Goal: Task Accomplishment & Management: Use online tool/utility

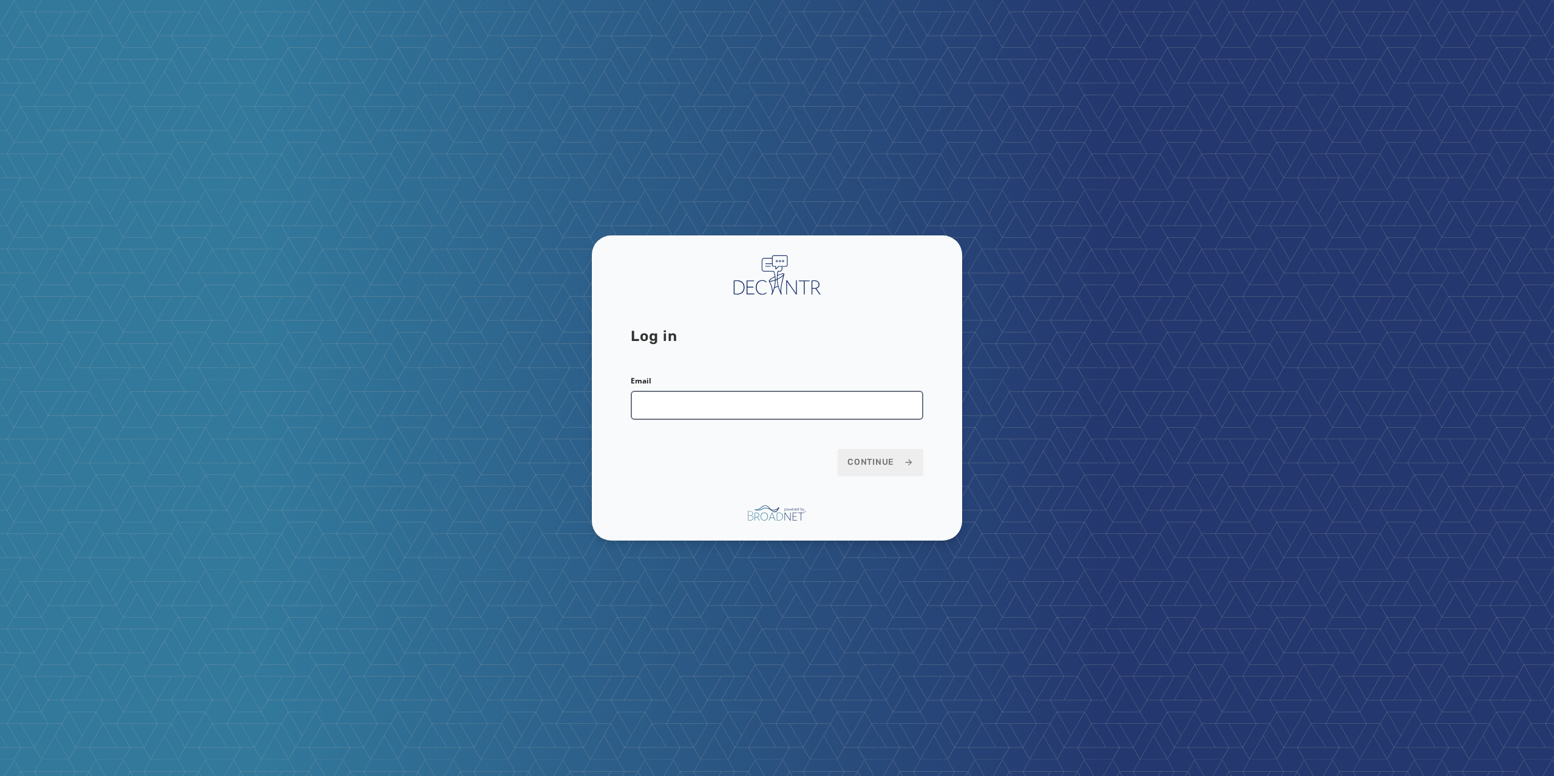
click at [827, 401] on input "Email" at bounding box center [777, 405] width 293 height 29
type input "**********"
click at [890, 461] on span "Continue" at bounding box center [880, 462] width 66 height 12
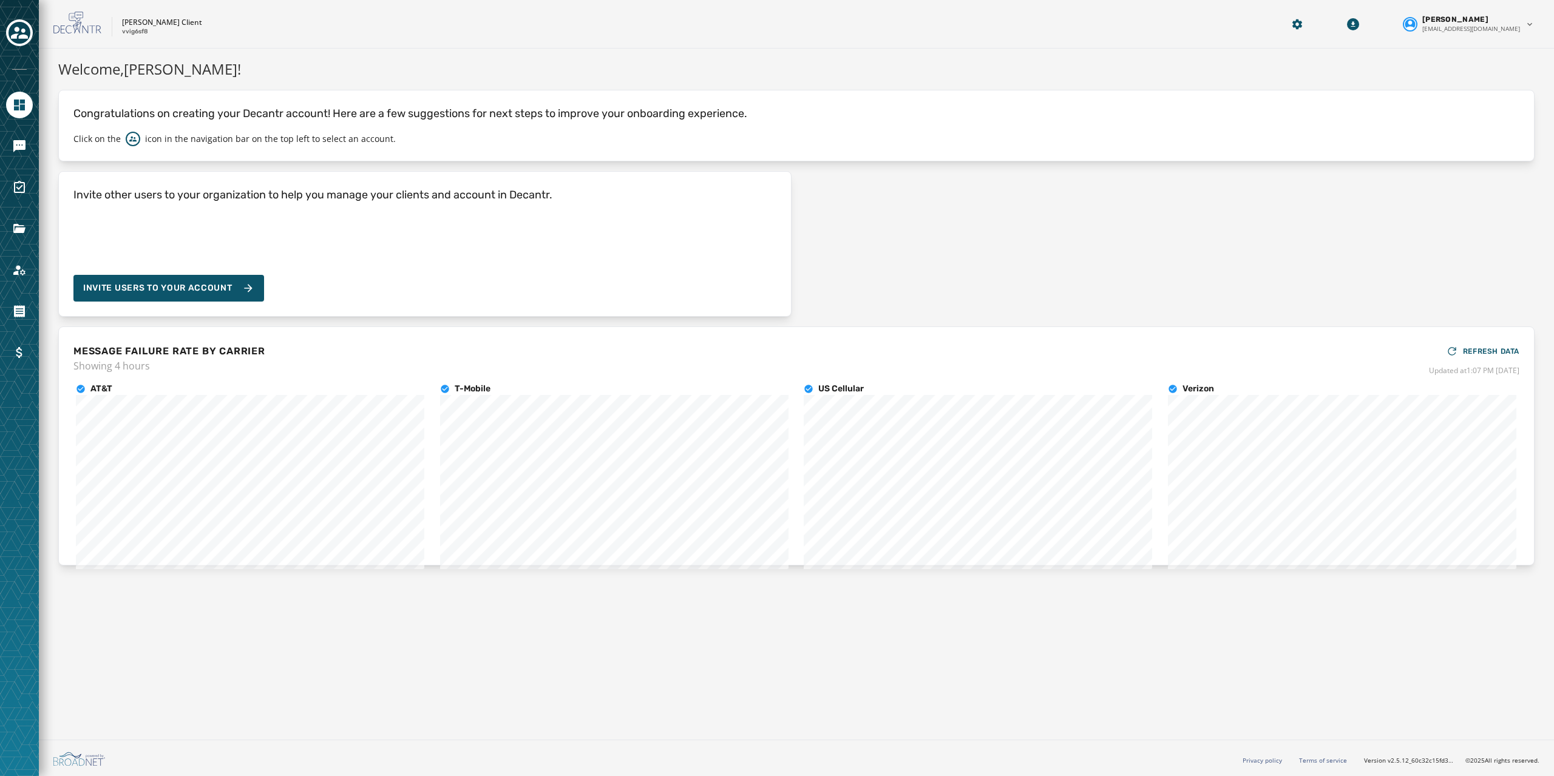
click at [449, 110] on p "Congratulations on creating your Decantr account! Here are a few suggestions fo…" at bounding box center [796, 113] width 1446 height 17
click at [21, 34] on icon "Toggle account select drawer" at bounding box center [19, 32] width 17 height 17
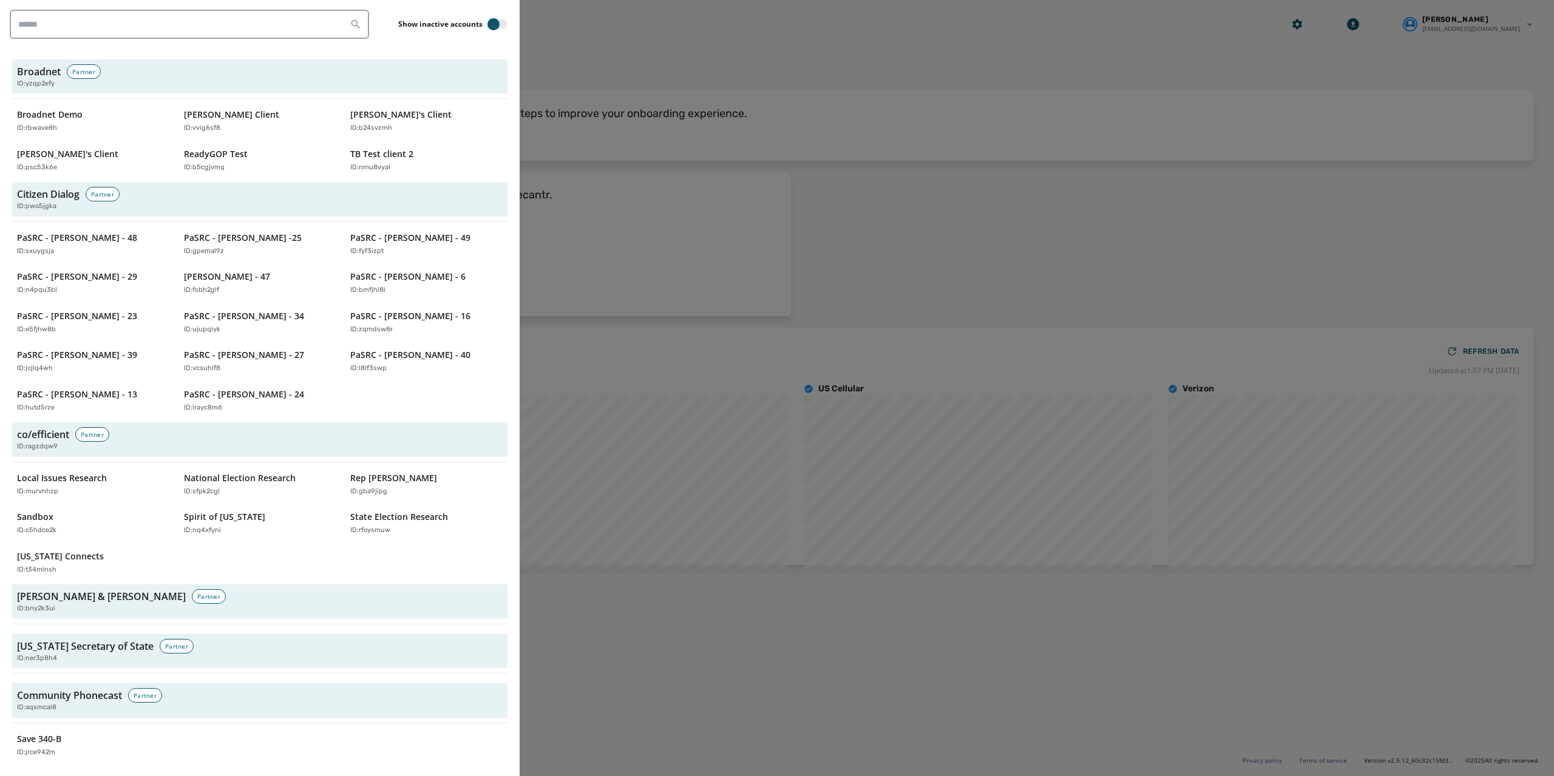
scroll to position [728, 0]
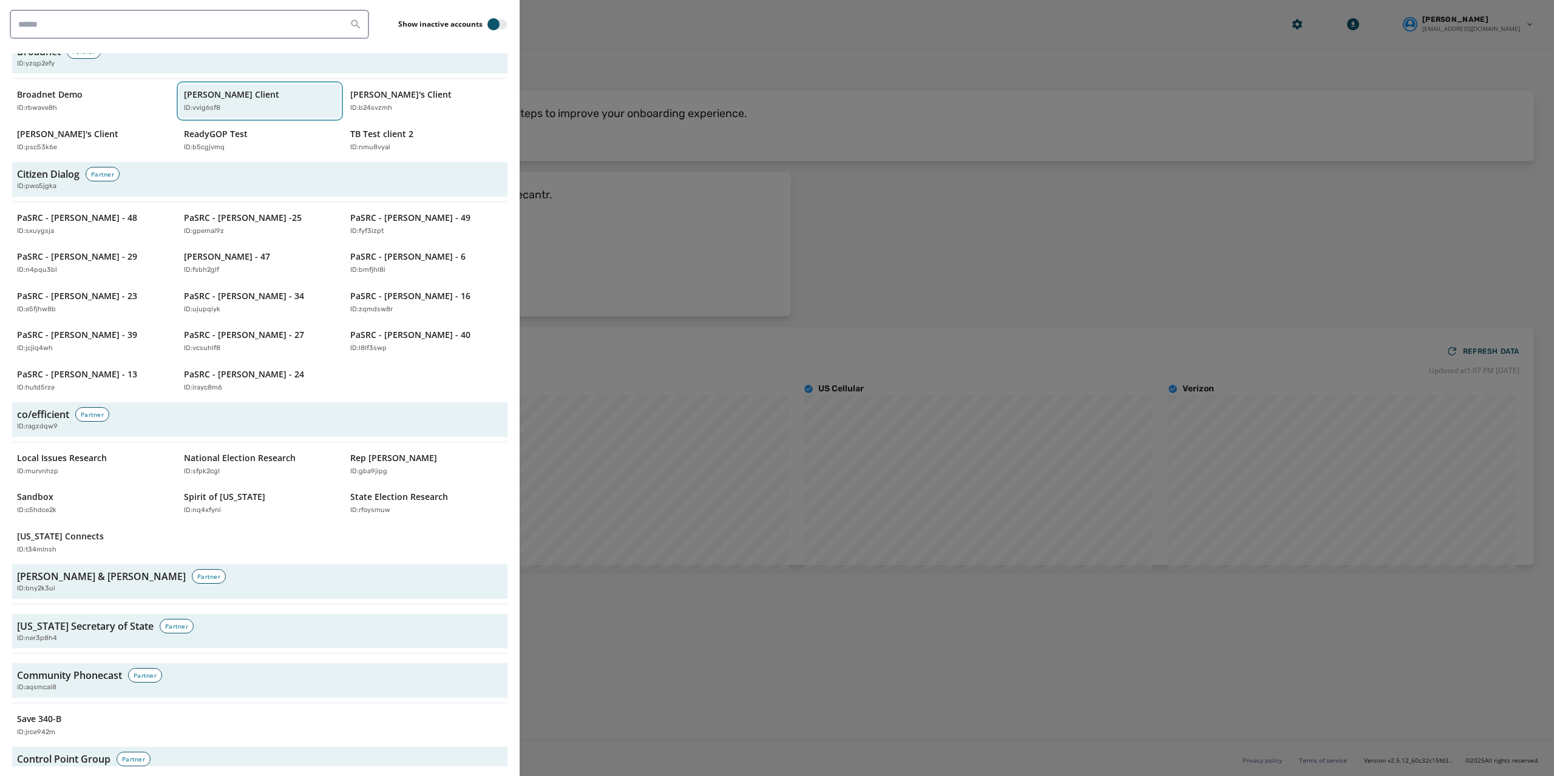
click at [236, 103] on div "ID: vvig6sf8" at bounding box center [254, 108] width 140 height 10
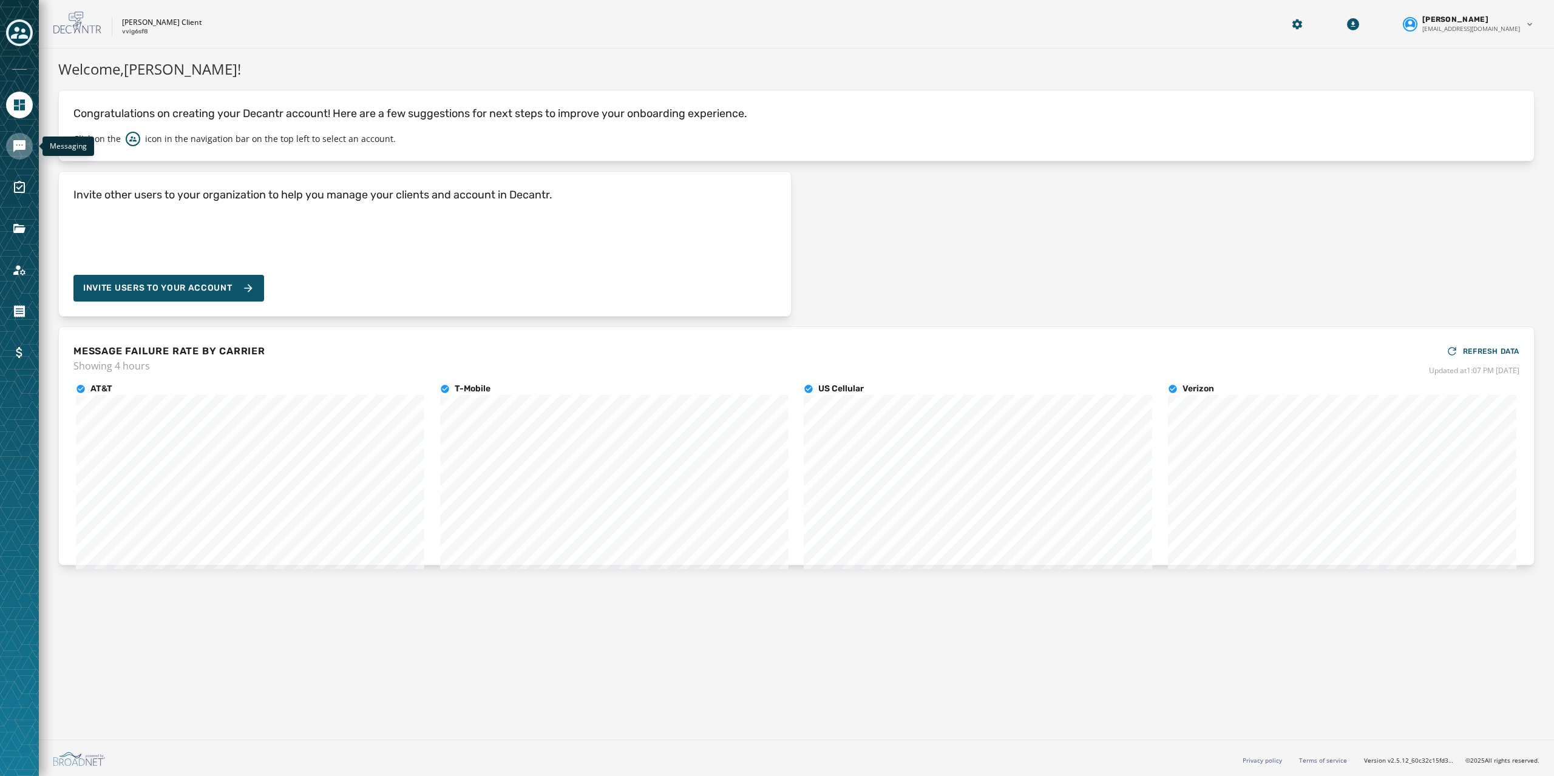
click at [18, 144] on icon "Navigate to Messaging" at bounding box center [19, 146] width 12 height 12
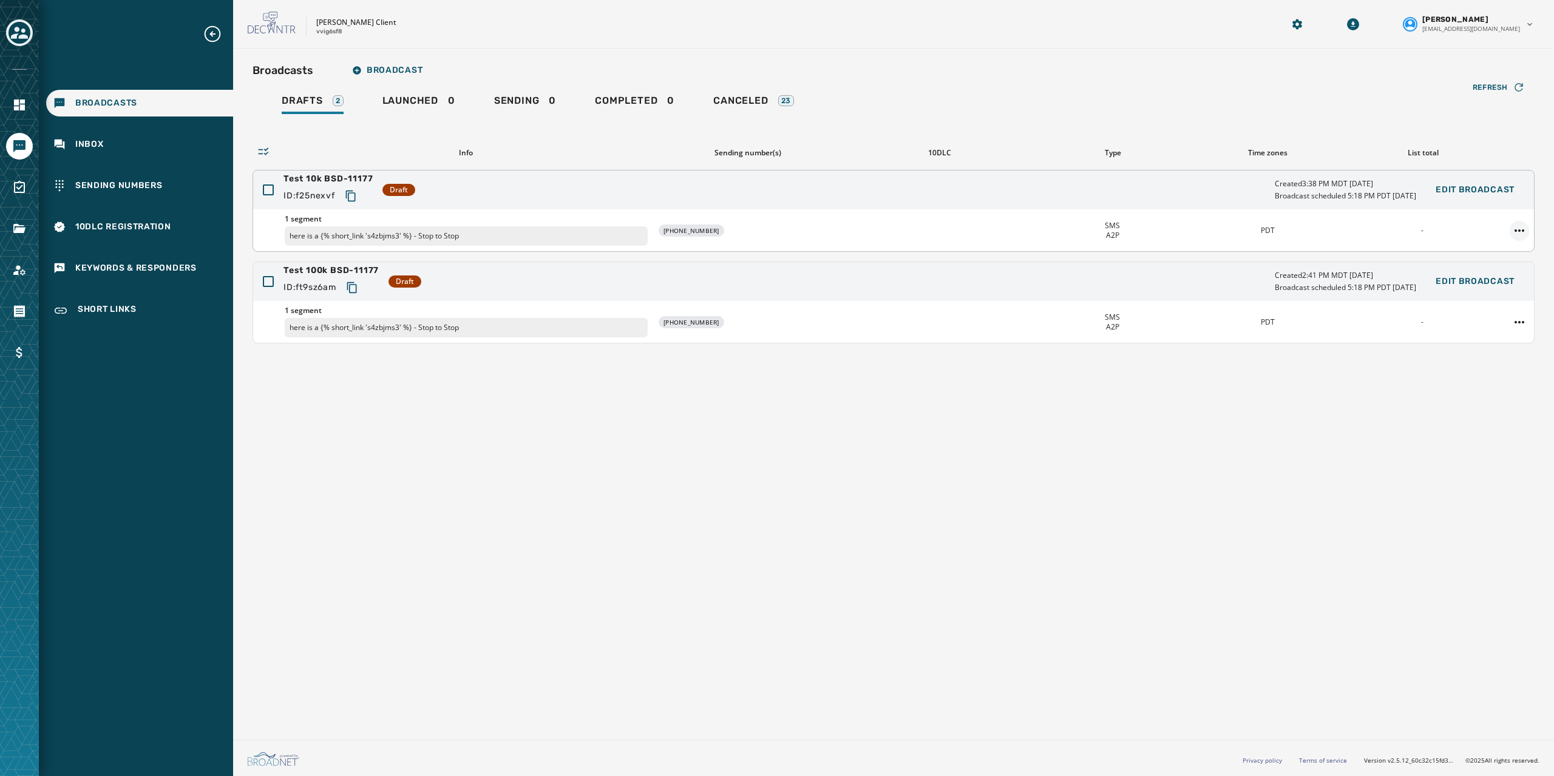
click at [1521, 229] on html "Broadcasts Inbox Sending Numbers 10DLC Registration Keywords & Responders Short…" at bounding box center [777, 388] width 1554 height 776
click at [1496, 249] on div "Duplicate Broadcast" at bounding box center [1486, 249] width 88 height 19
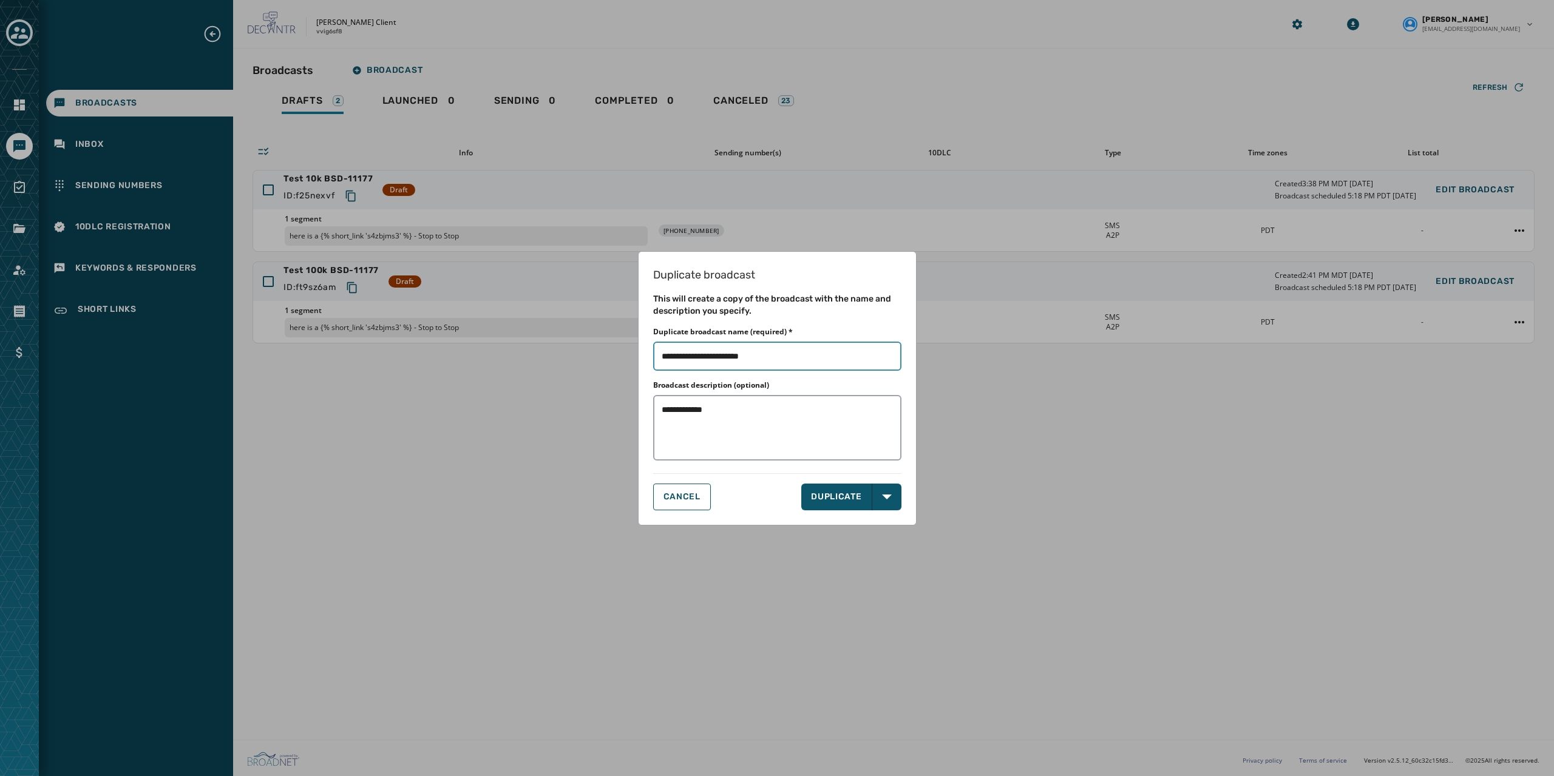
click at [776, 355] on input "Duplicate broadcast name (required) *" at bounding box center [777, 356] width 248 height 29
click at [778, 409] on textarea "**********" at bounding box center [777, 428] width 249 height 66
click at [834, 496] on button "DUPLICATE" at bounding box center [836, 497] width 71 height 27
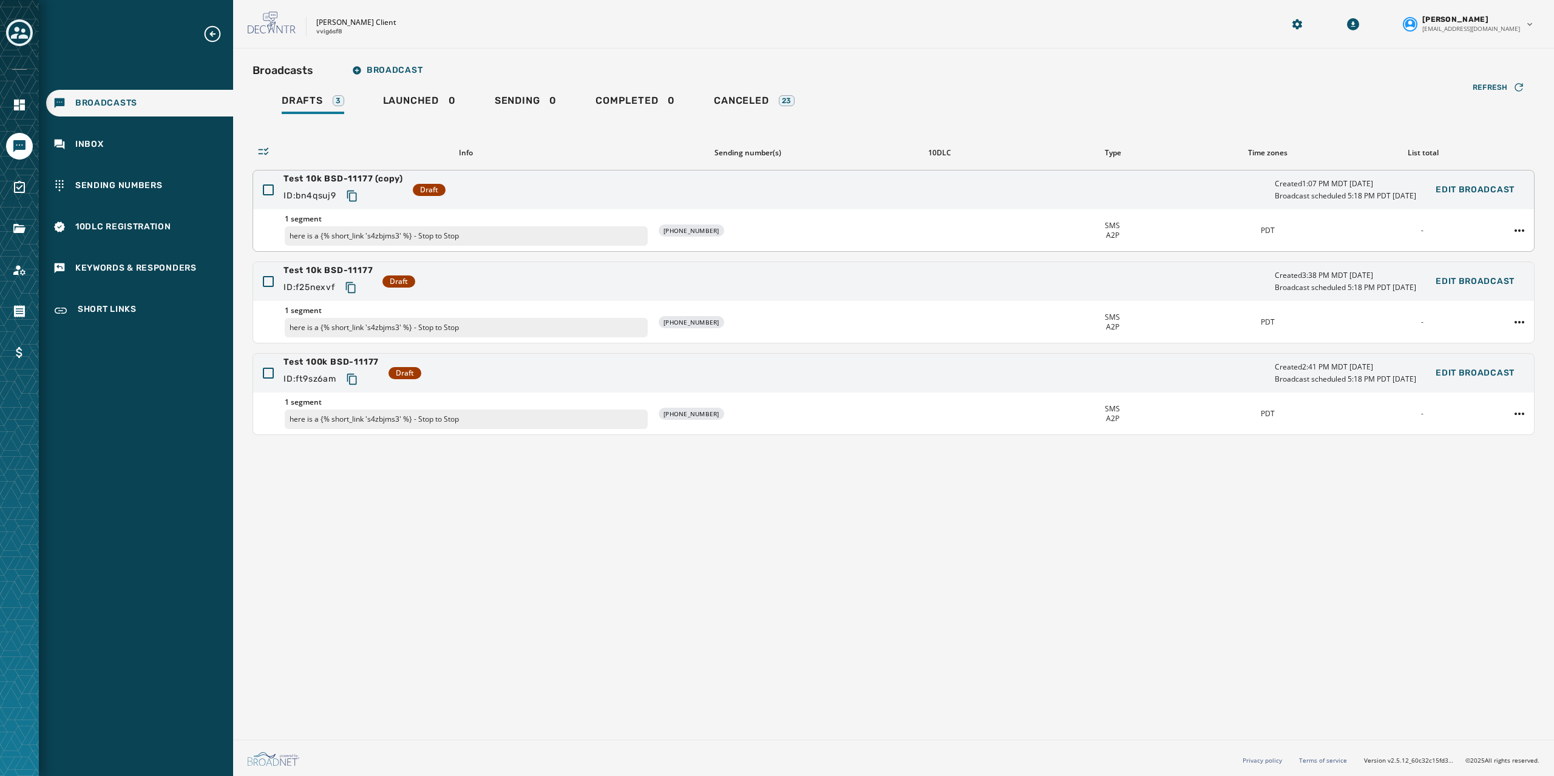
click at [329, 175] on span "Test 10k BSD-11177 (copy)" at bounding box center [343, 179] width 120 height 12
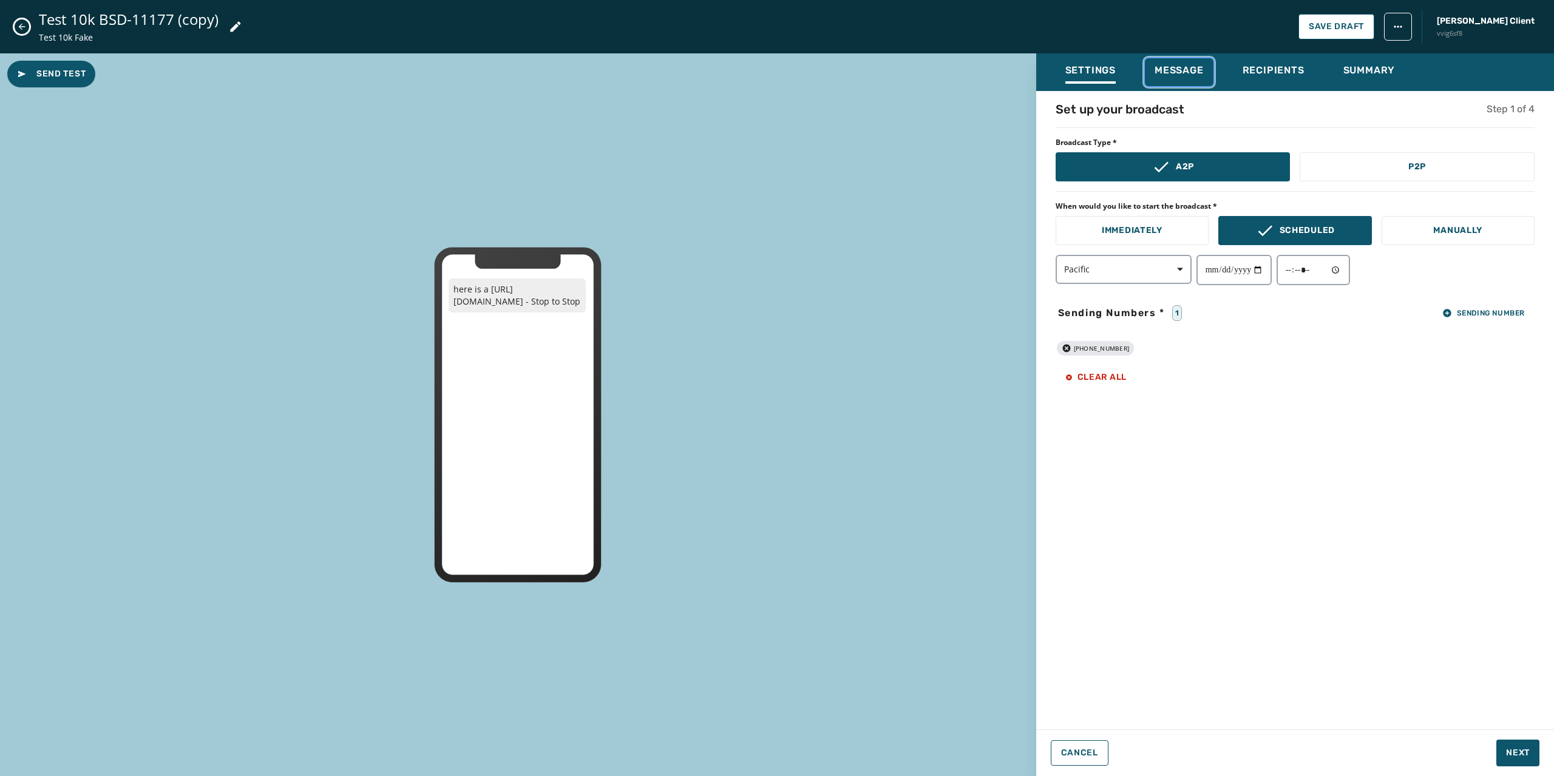
click at [1169, 67] on span "Message" at bounding box center [1179, 70] width 49 height 12
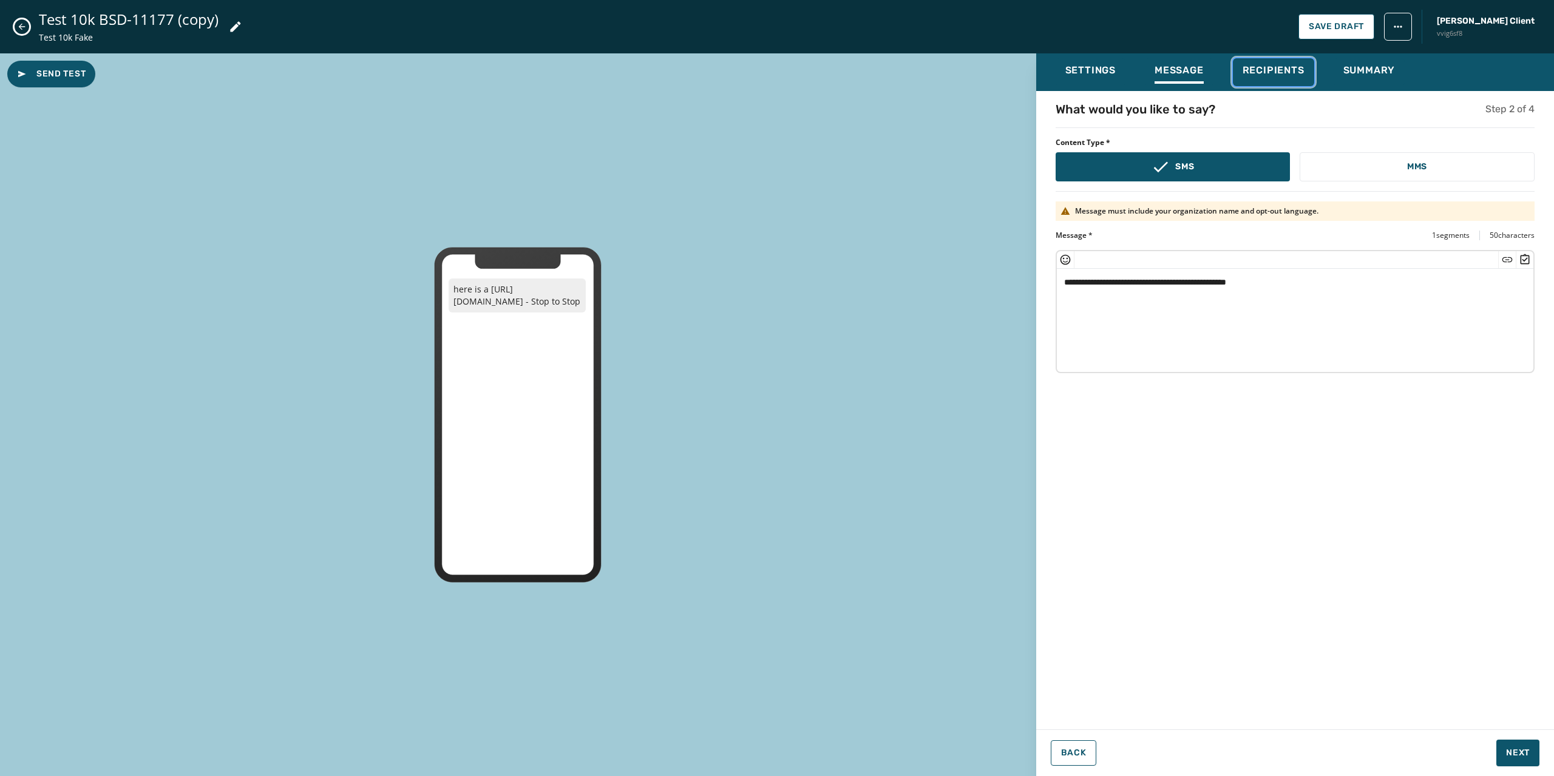
click at [1264, 69] on span "Recipients" at bounding box center [1274, 70] width 62 height 12
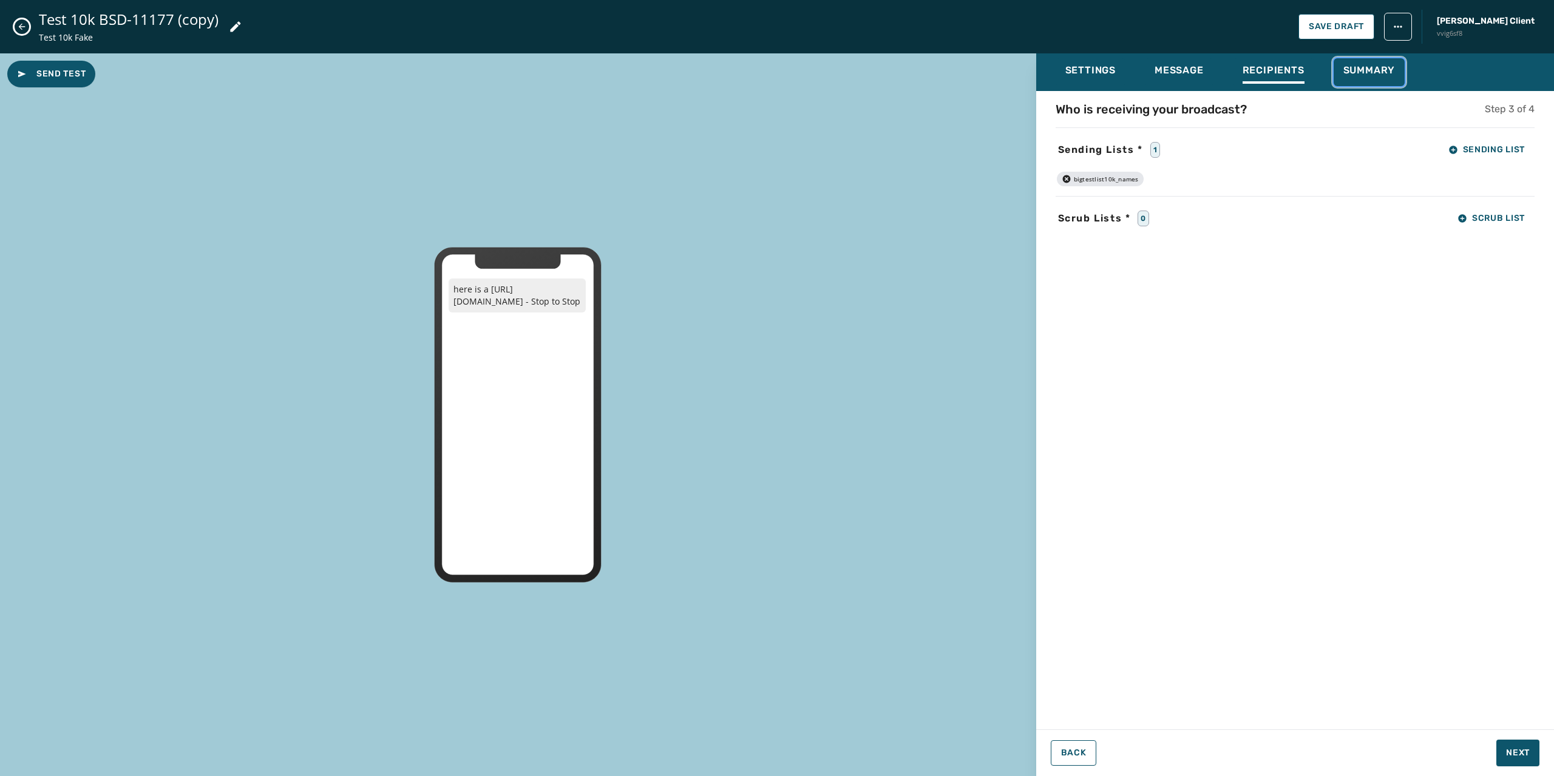
click at [1366, 63] on button "Summary" at bounding box center [1370, 72] width 72 height 28
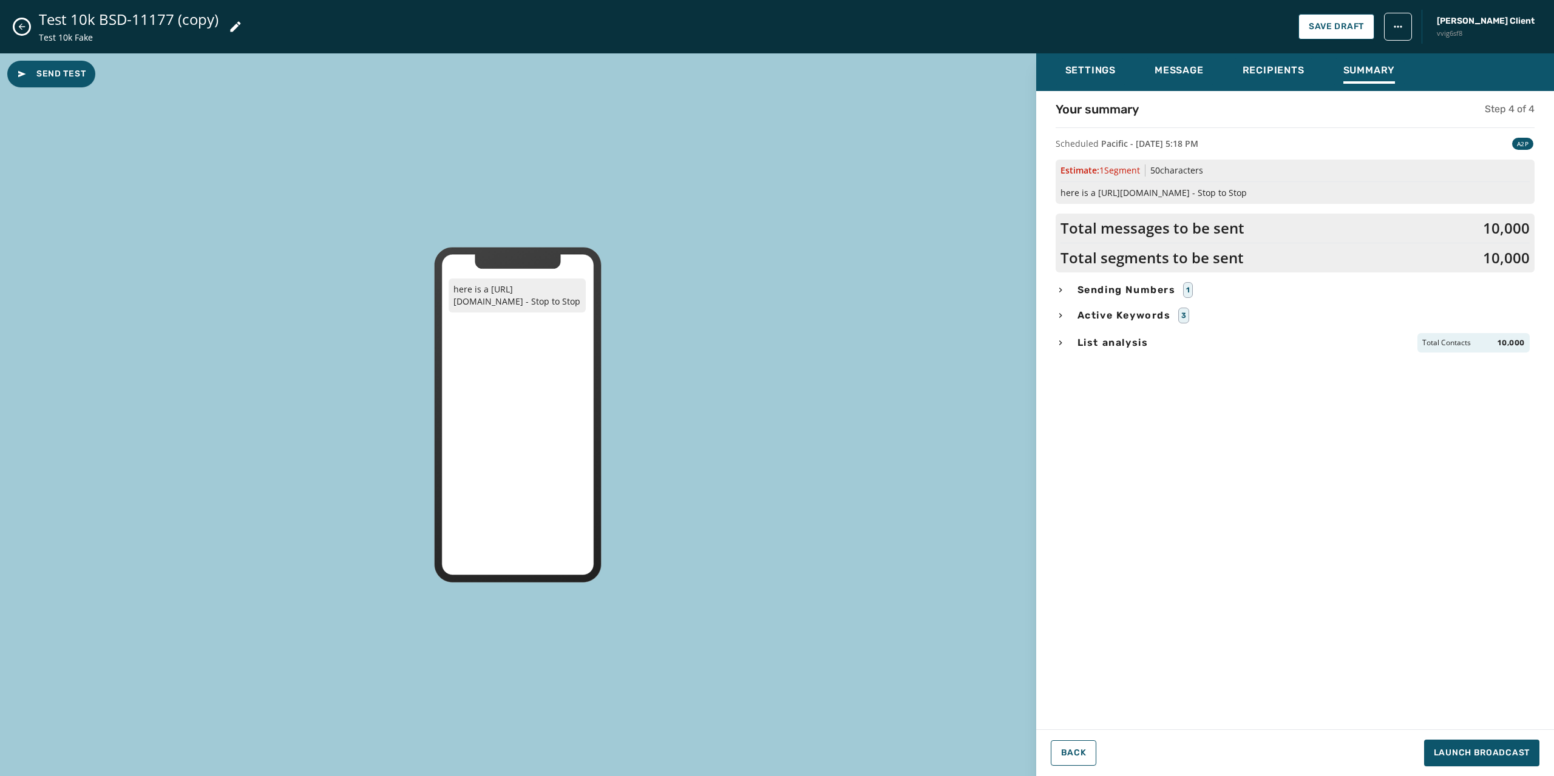
drag, startPoint x: 1096, startPoint y: 46, endPoint x: 1098, endPoint y: 56, distance: 11.1
click at [1096, 47] on div "Test 10k BSD-11177 (copy) Test 10k Fake Save Draft [PERSON_NAME] Client vvig6sf8" at bounding box center [777, 26] width 1554 height 53
click at [1098, 66] on span "Settings" at bounding box center [1090, 70] width 50 height 12
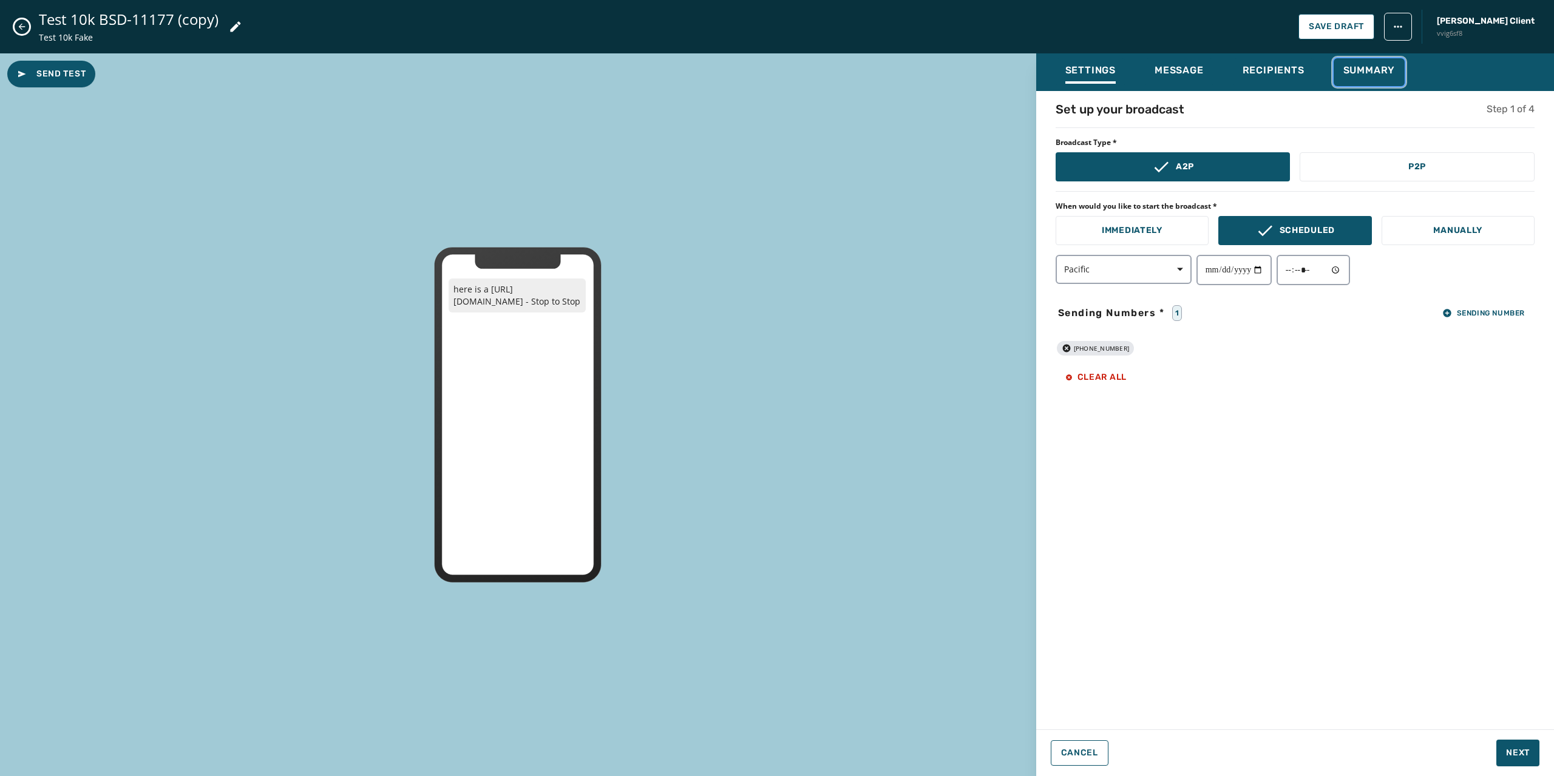
click at [1362, 78] on div "Summary" at bounding box center [1369, 73] width 52 height 19
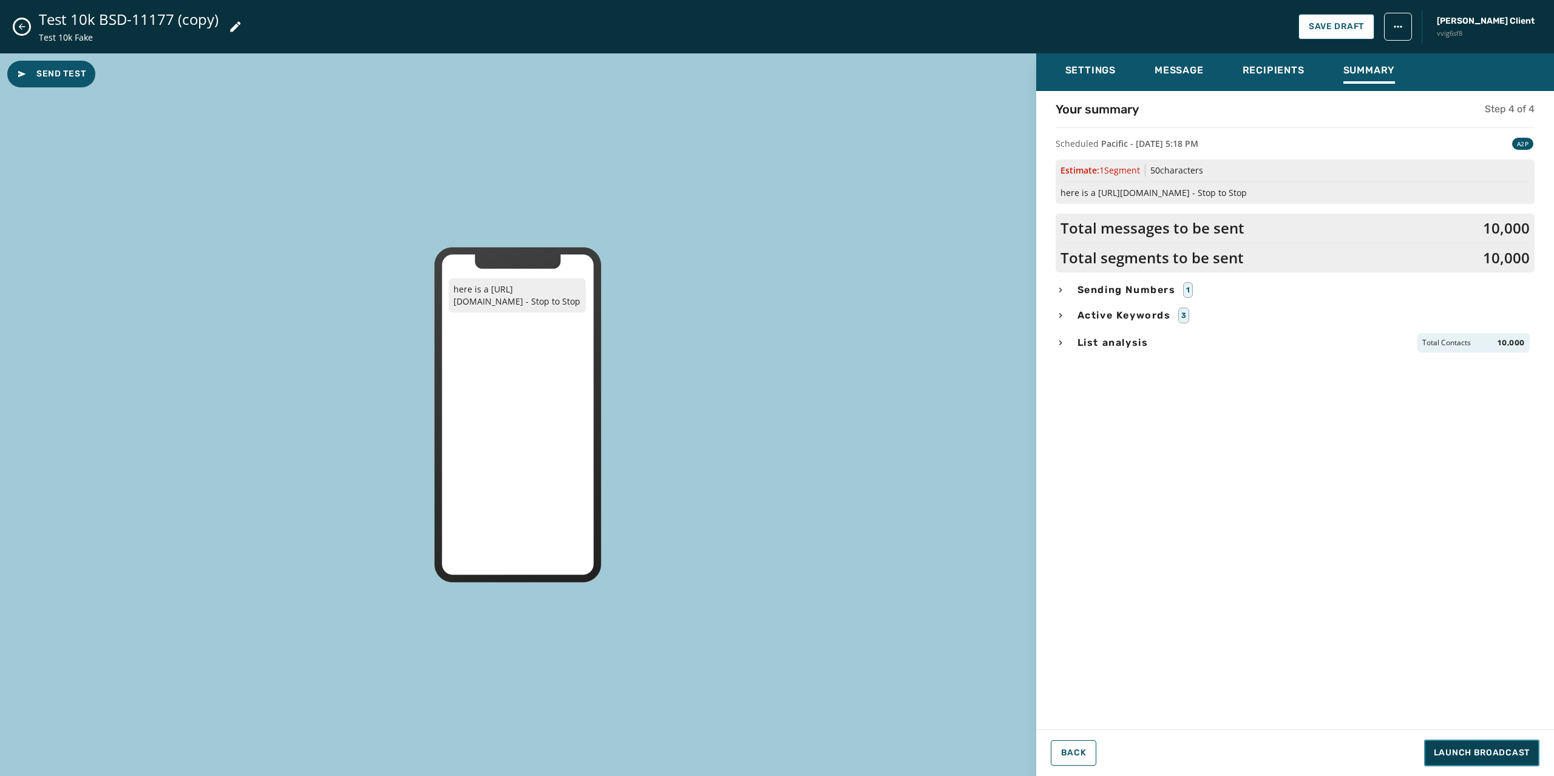
click at [1464, 745] on button "Launch Broadcast" at bounding box center [1481, 753] width 115 height 27
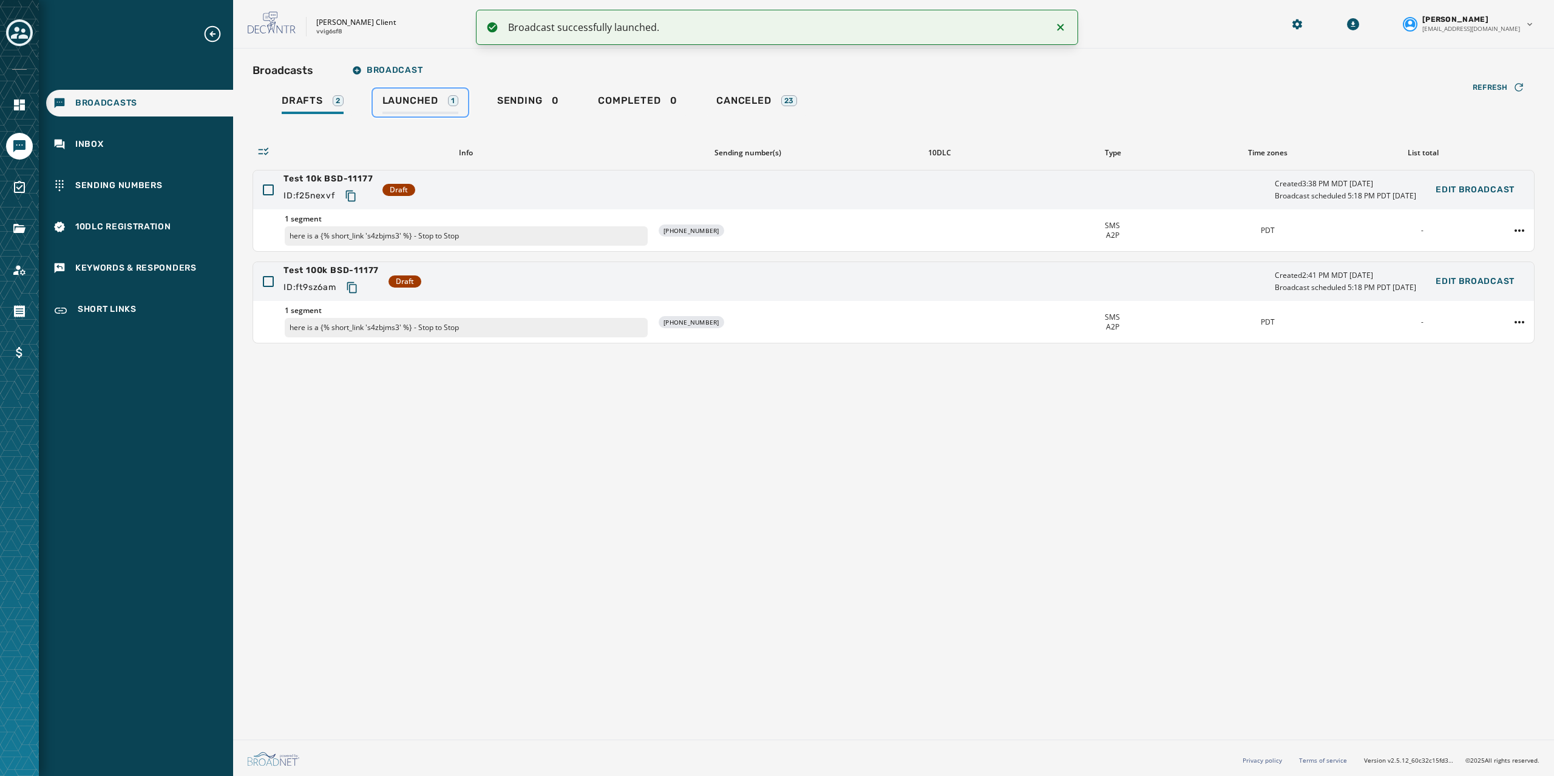
click at [404, 101] on span "Launched" at bounding box center [410, 101] width 56 height 12
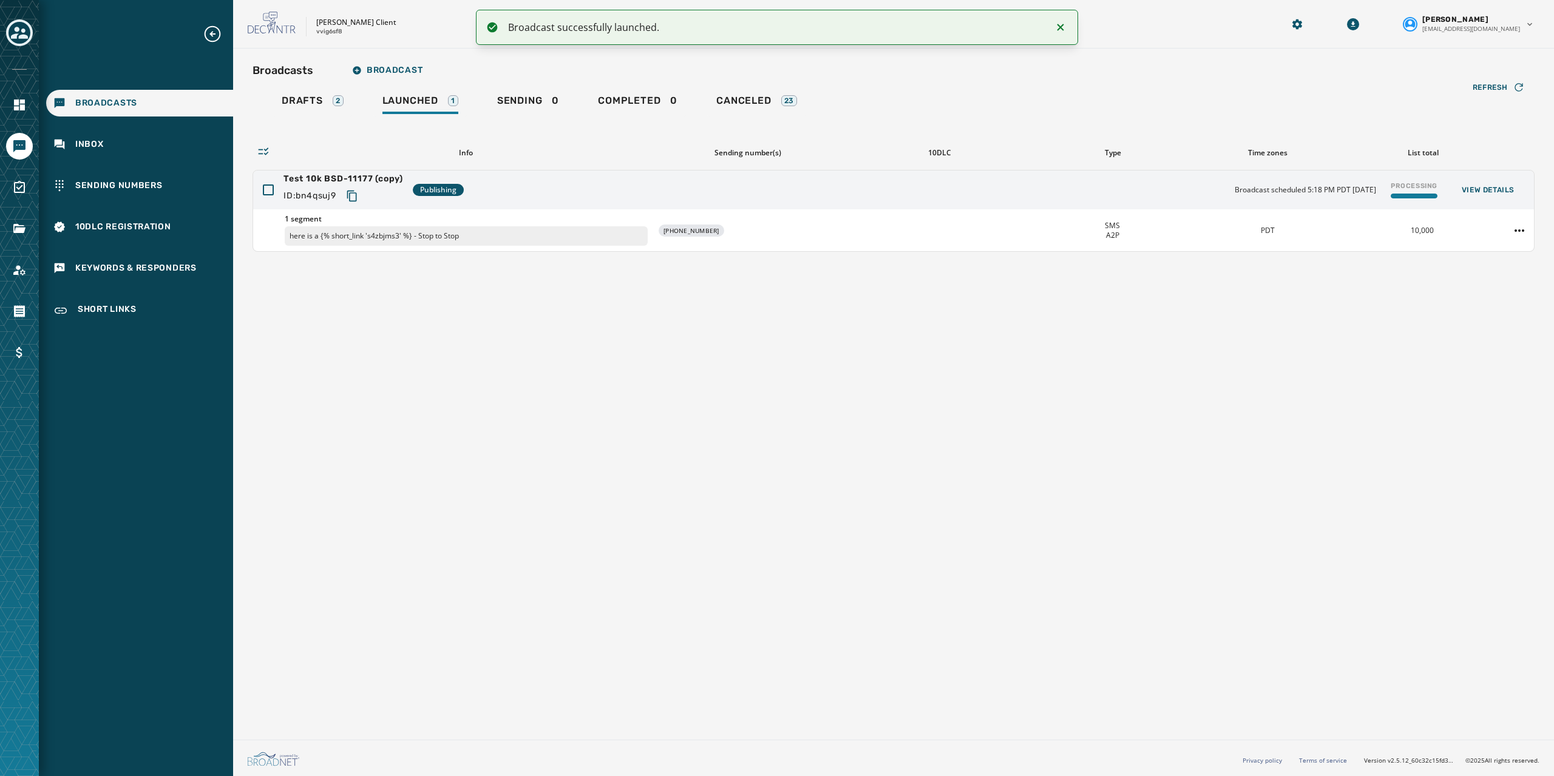
click at [632, 305] on div "Broadcasts Broadcast Drafts 2 Launched 1 Sending 0 Completed 0 Canceled 23 Refr…" at bounding box center [893, 392] width 1321 height 687
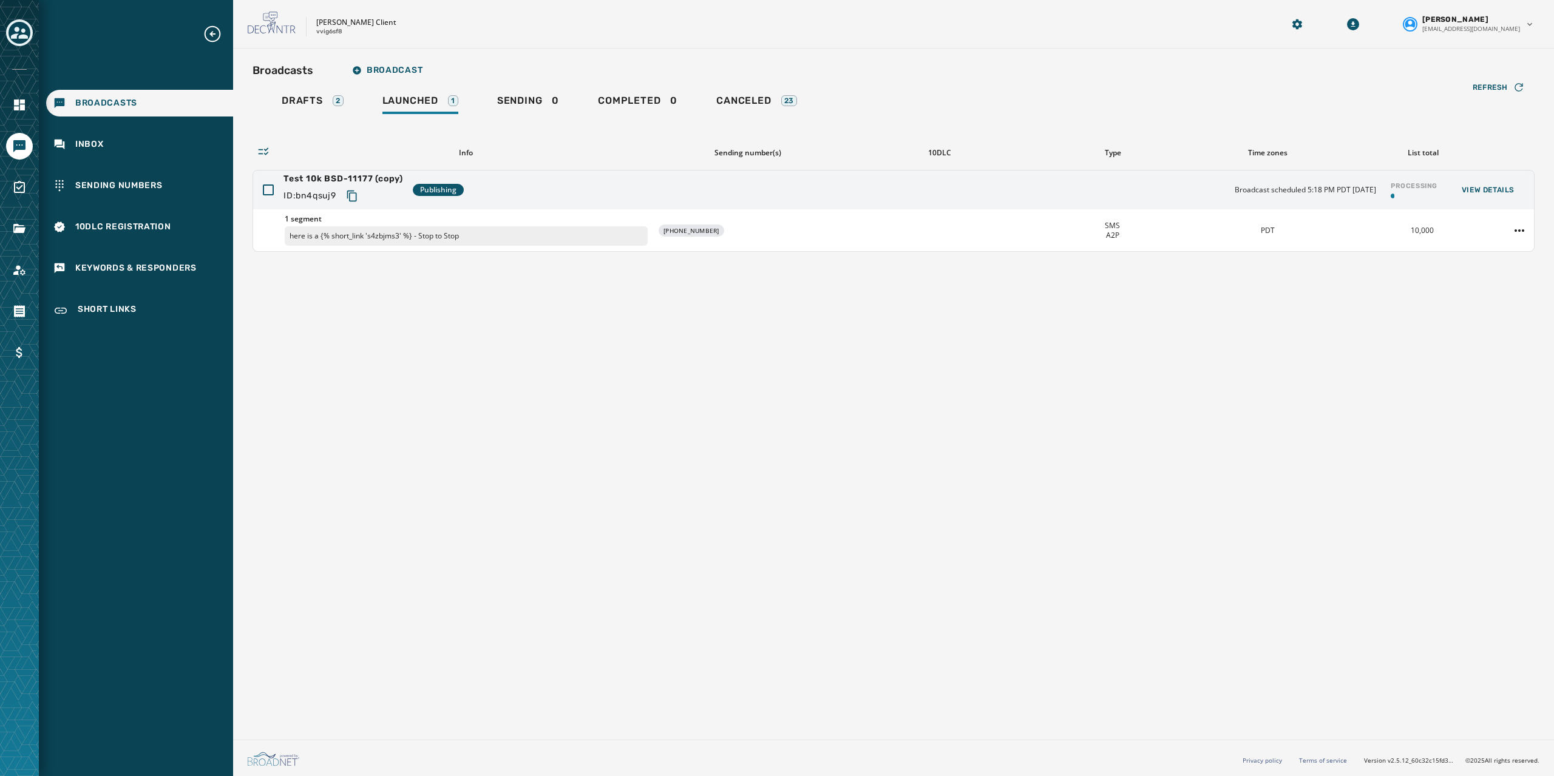
click at [563, 274] on div "Broadcasts Broadcast Drafts 2 Launched 1 Sending 0 Completed 0 Canceled 23 Refr…" at bounding box center [893, 392] width 1321 height 687
click at [987, 319] on div "Broadcasts Broadcast Drafts 2 Launched 1 Sending 0 Completed 0 Canceled 23 Refr…" at bounding box center [893, 392] width 1321 height 687
click at [1469, 185] on span "View Details" at bounding box center [1488, 190] width 53 height 10
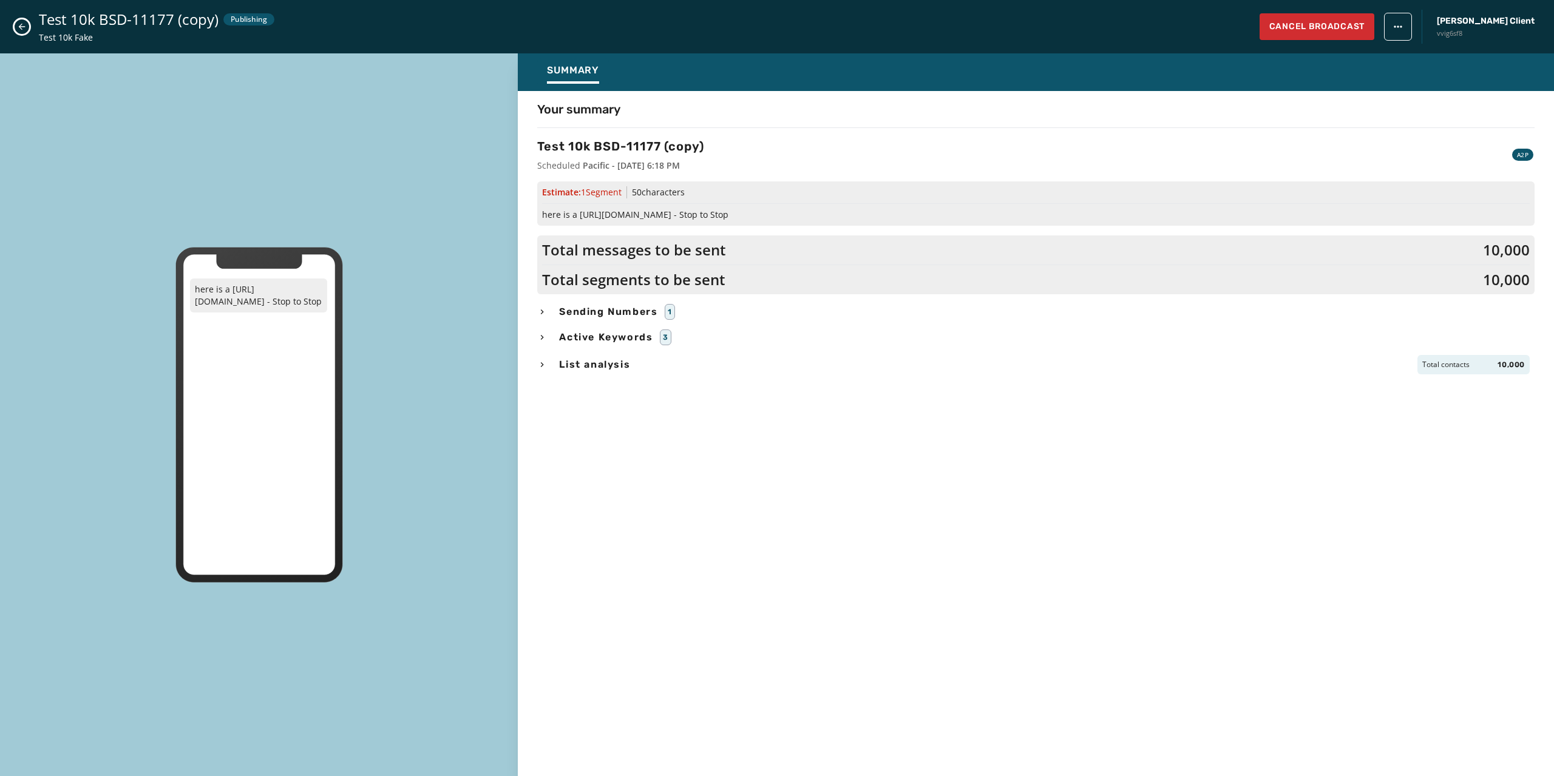
click at [549, 306] on div "Sending Numbers 1" at bounding box center [1035, 312] width 997 height 16
click at [537, 307] on div "Your summary Test 10k BSD-11177 (copy) Scheduled Pacific - [DATE] 6:18 PM A2P E…" at bounding box center [1036, 431] width 1036 height 660
click at [540, 309] on icon "button" at bounding box center [542, 312] width 10 height 10
click at [544, 338] on icon "button" at bounding box center [542, 338] width 10 height 10
click at [544, 336] on icon "button" at bounding box center [542, 337] width 5 height 3
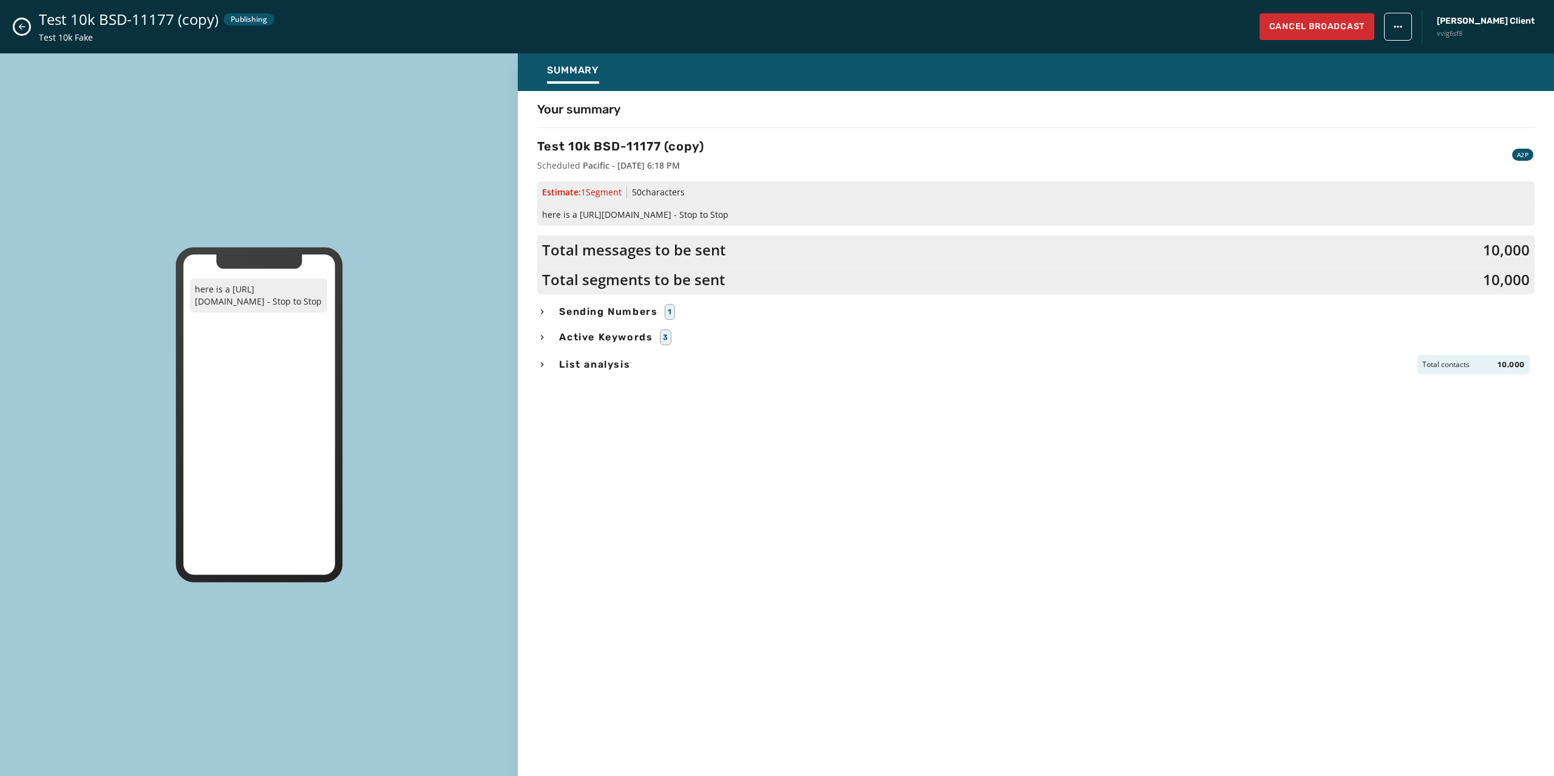
click at [544, 361] on icon "button" at bounding box center [542, 365] width 10 height 10
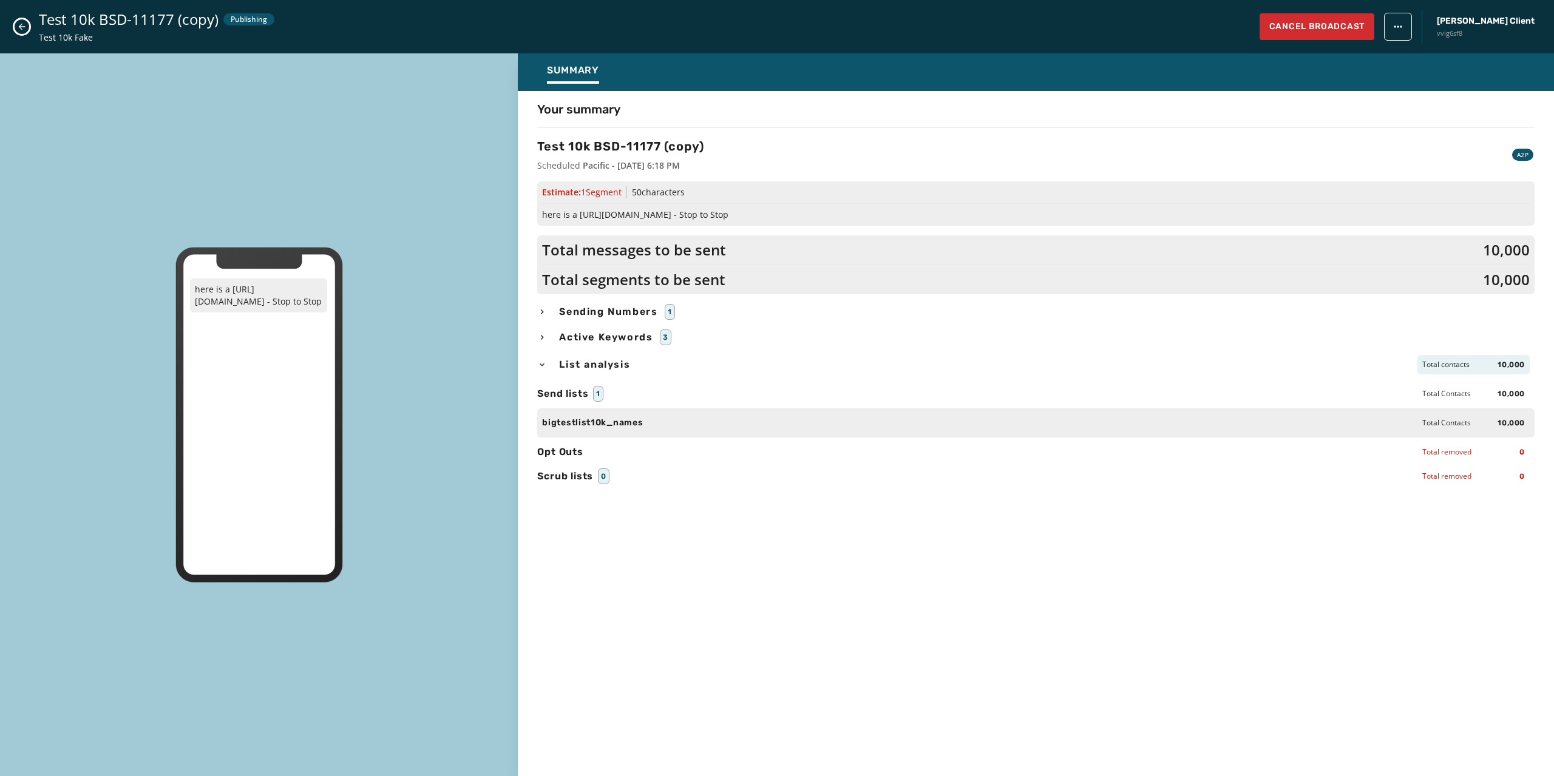
click at [544, 364] on icon "button" at bounding box center [542, 365] width 10 height 10
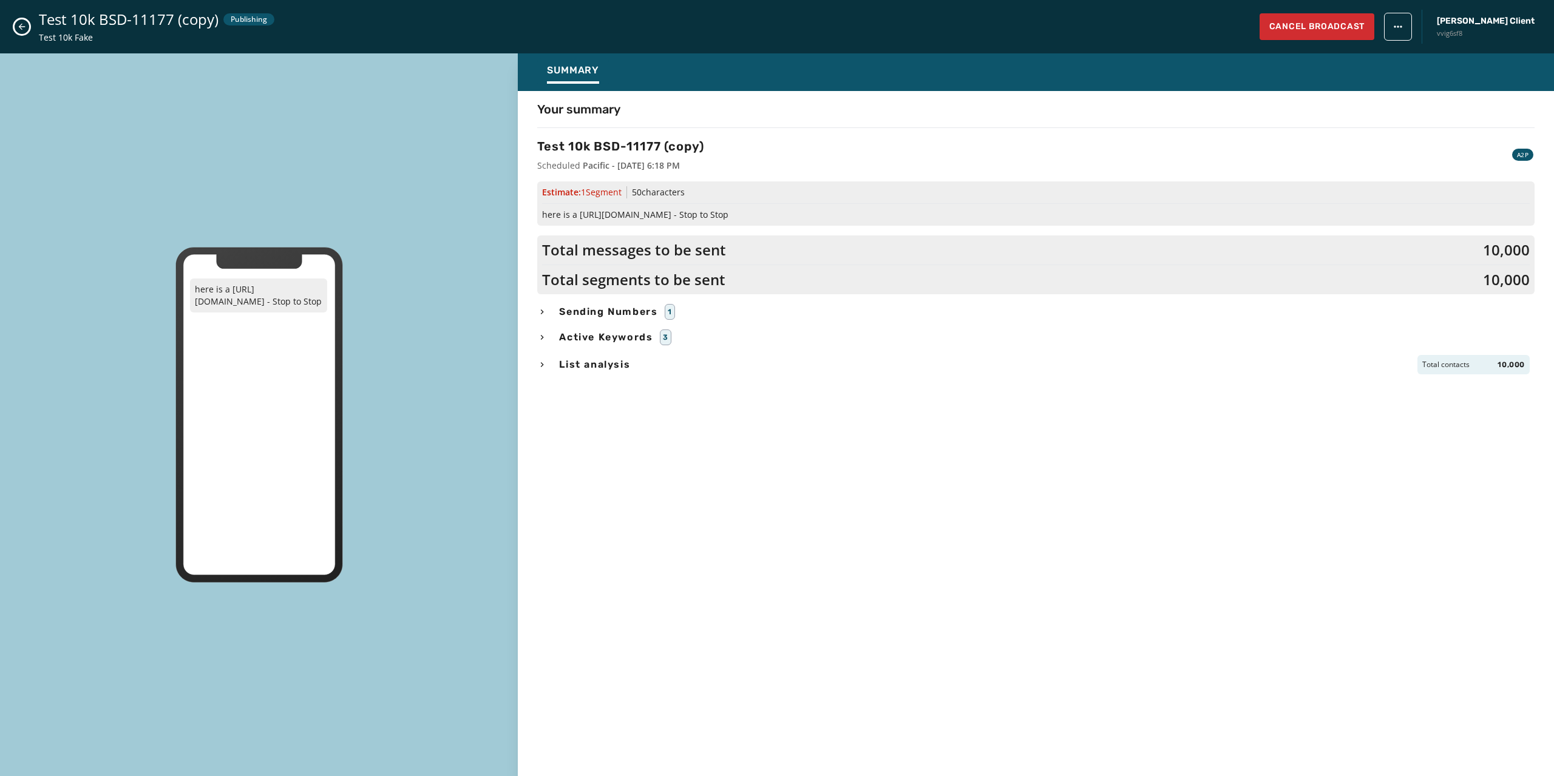
click at [25, 29] on icon "Close admin drawer" at bounding box center [22, 27] width 10 height 10
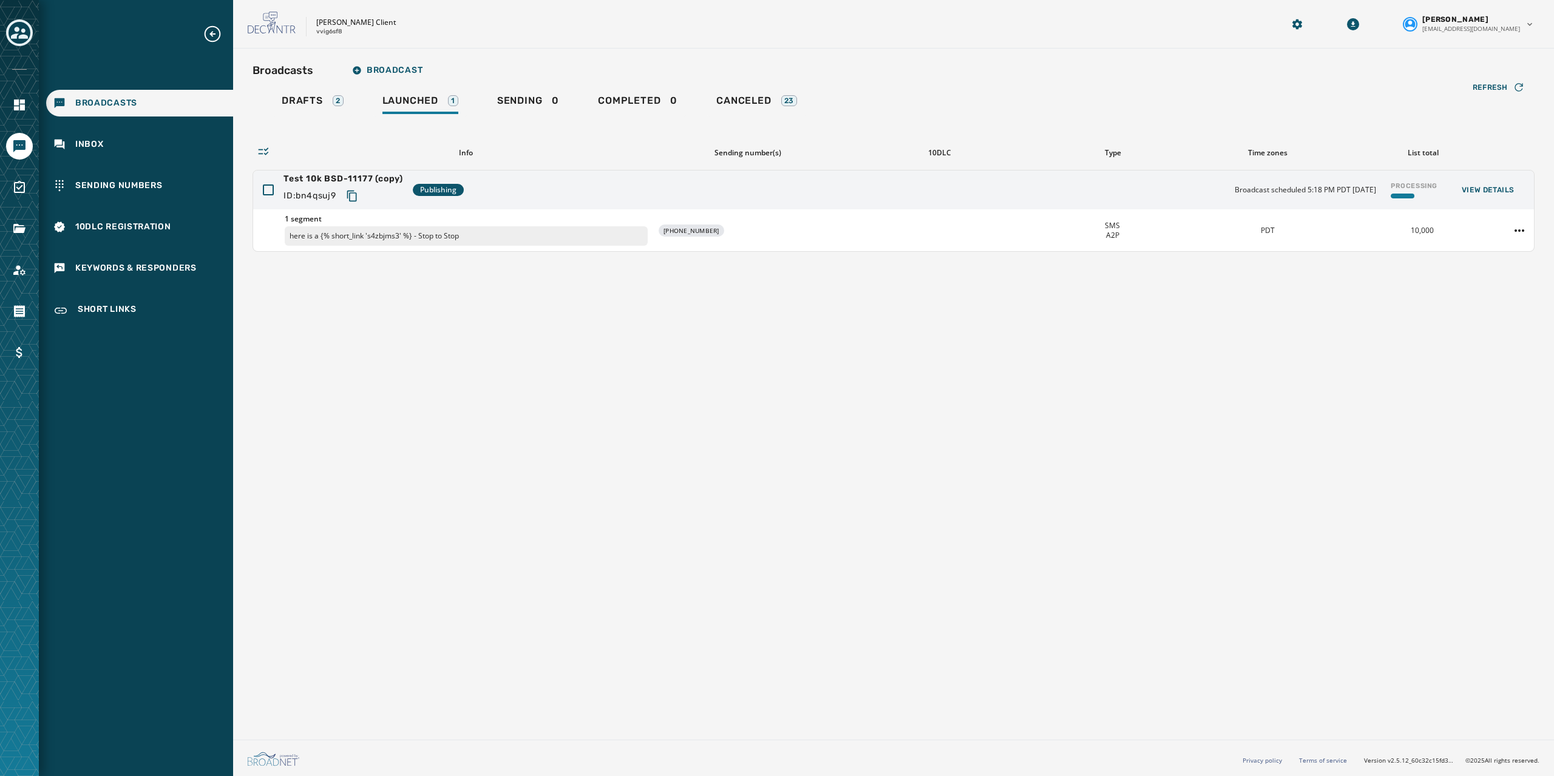
click at [653, 314] on div "Broadcasts Broadcast Drafts 2 Launched 1 Sending 0 Completed 0 Canceled 23 Refr…" at bounding box center [893, 392] width 1321 height 687
click at [750, 192] on div "Test 10k BSD-11177 (copy) ID: bn4qsuj9 Publishing Broadcast scheduled 5:18 PM P…" at bounding box center [893, 190] width 1281 height 39
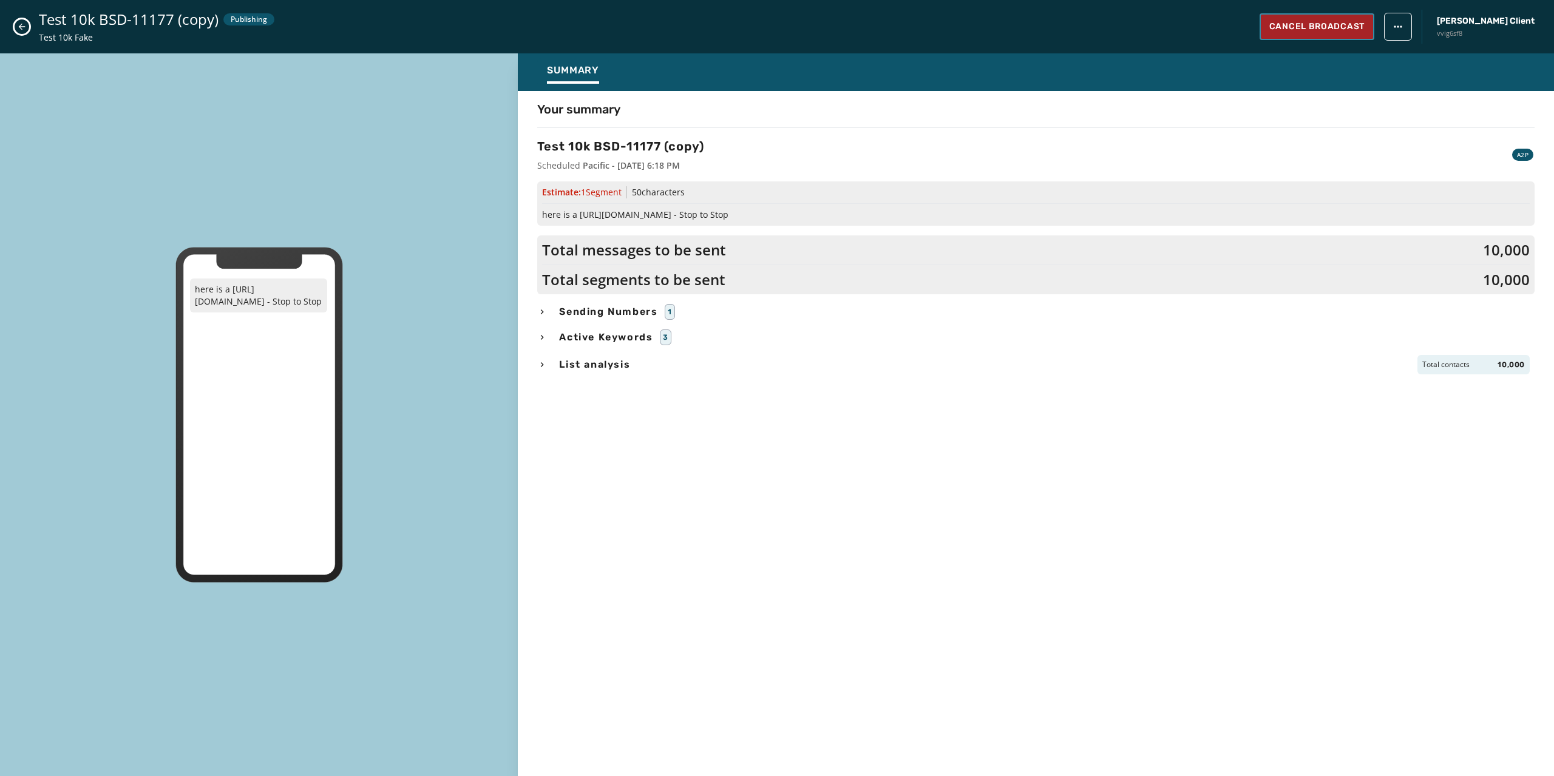
click at [1363, 22] on span "Cancel Broadcast" at bounding box center [1316, 27] width 95 height 12
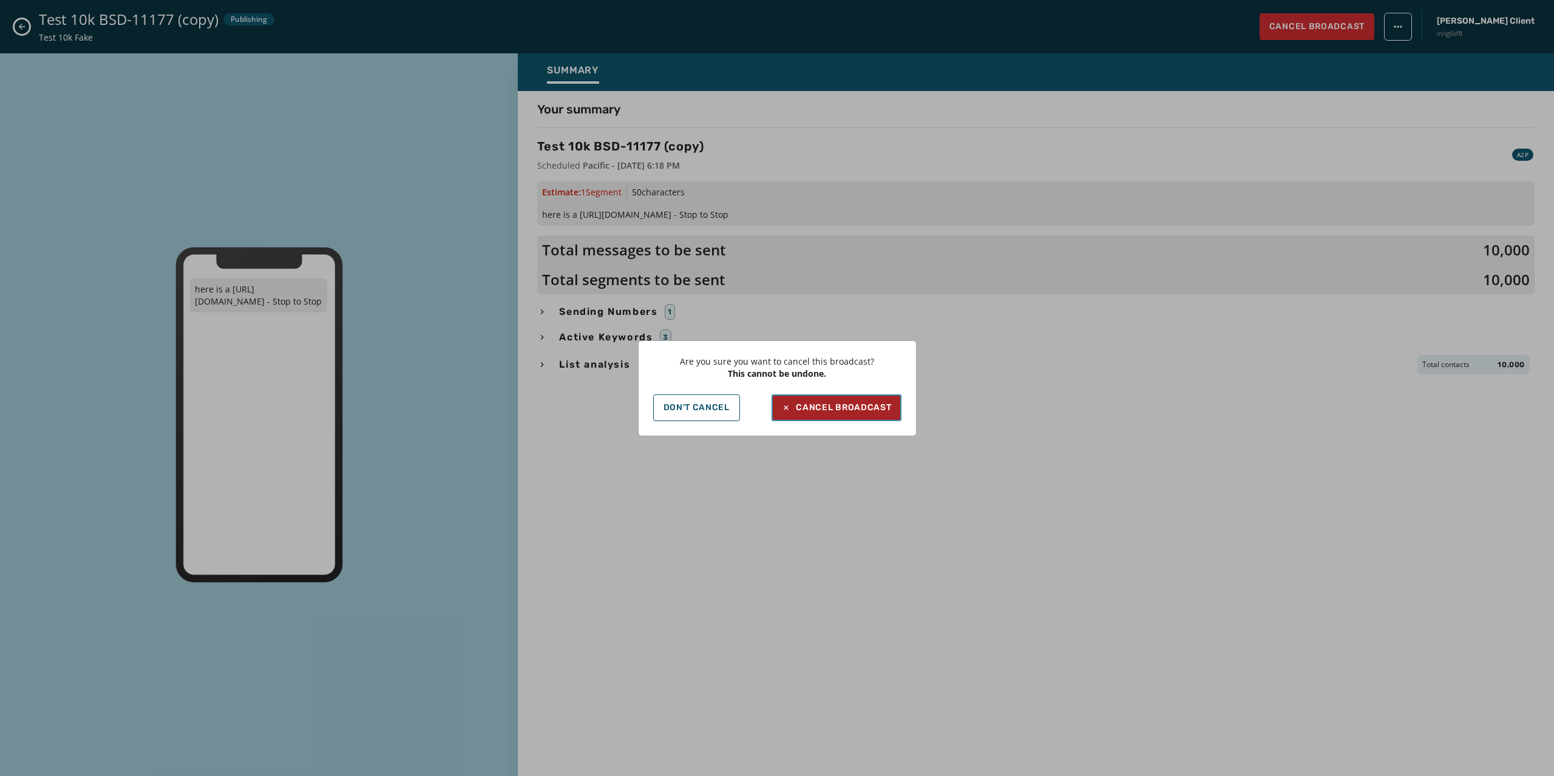
click at [835, 412] on div "Cancel Broadcast" at bounding box center [836, 408] width 110 height 12
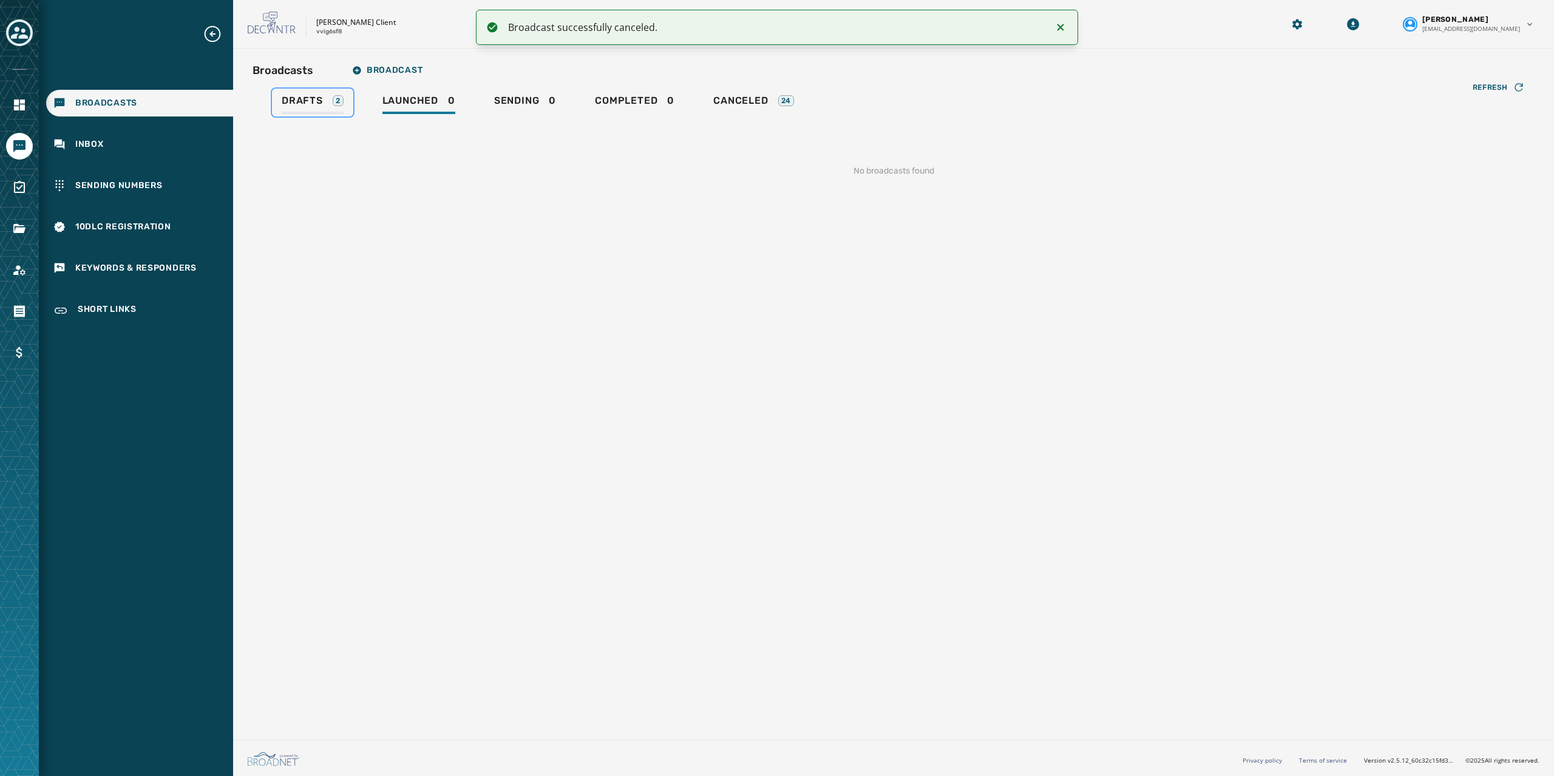
click at [302, 101] on span "Drafts" at bounding box center [302, 101] width 41 height 12
